Goal: Task Accomplishment & Management: Manage account settings

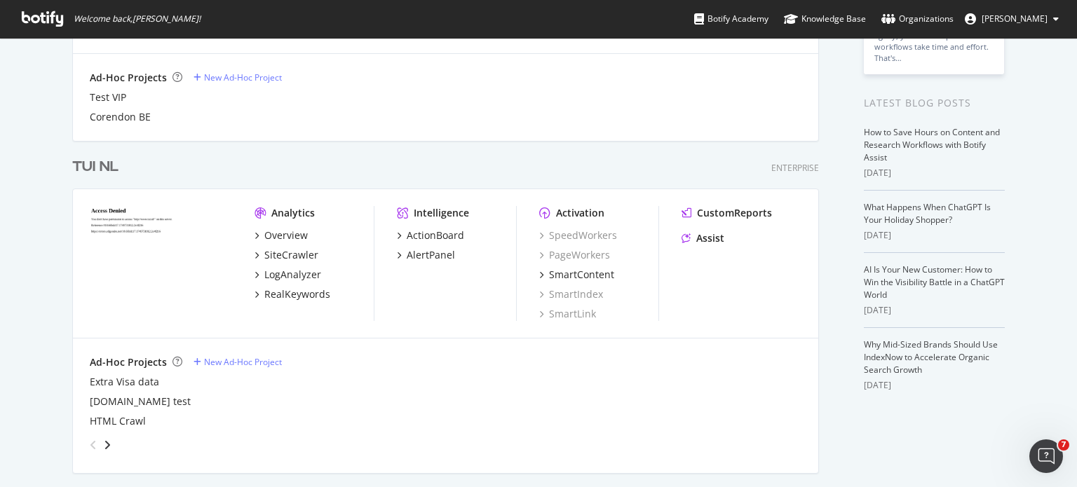
scroll to position [235, 0]
click at [302, 271] on div "LogAnalyzer" at bounding box center [292, 273] width 57 height 14
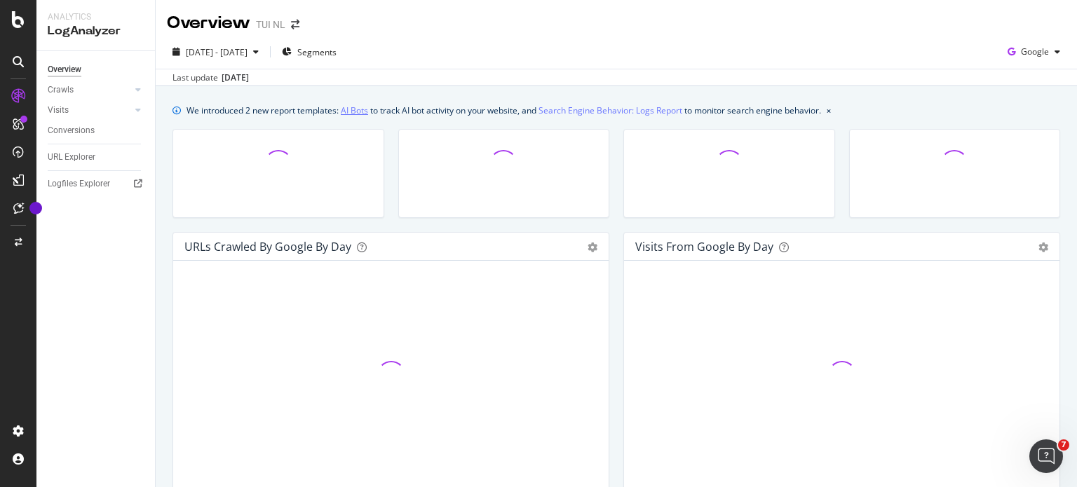
click at [364, 111] on link "AI Bots" at bounding box center [354, 110] width 27 height 15
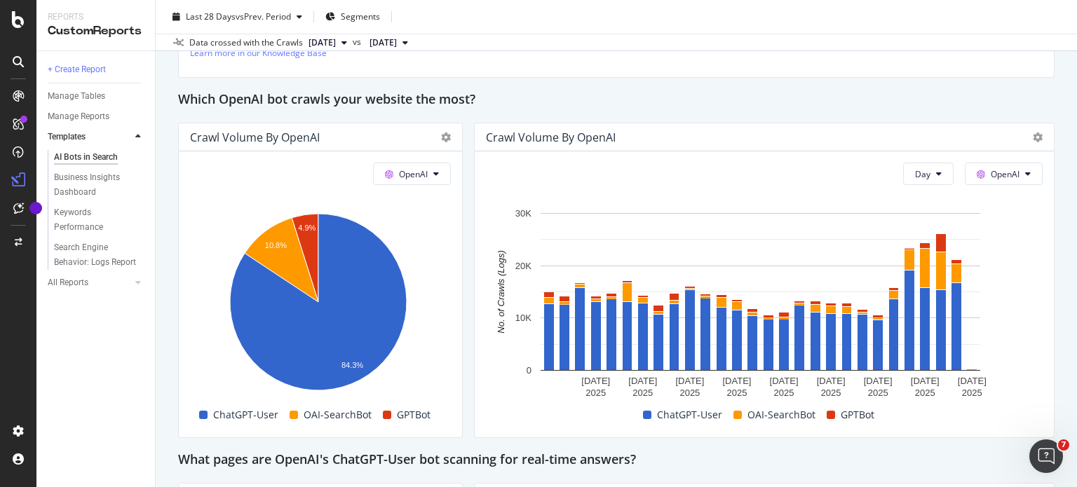
scroll to position [1180, 0]
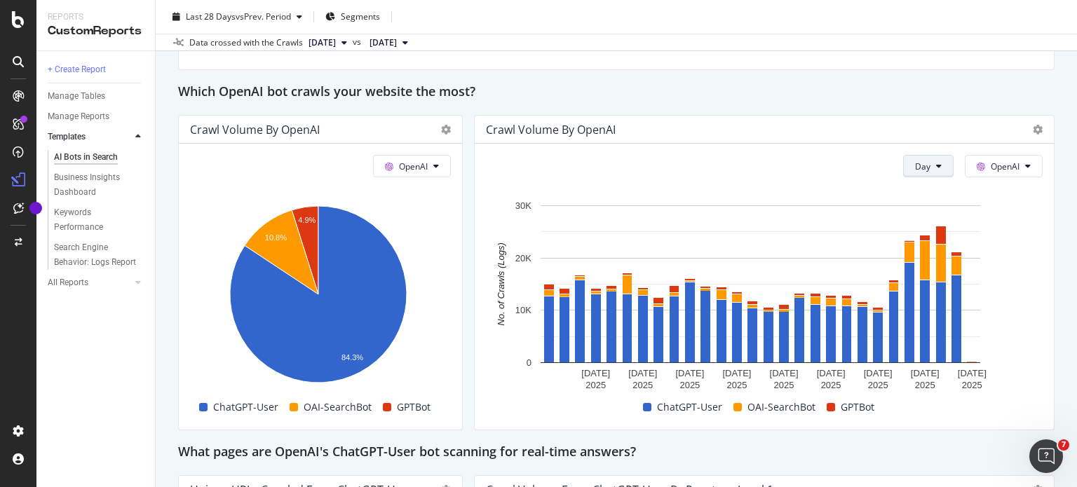
click at [920, 162] on span "Day" at bounding box center [922, 167] width 15 height 12
click at [917, 244] on span "Month" at bounding box center [918, 244] width 25 height 13
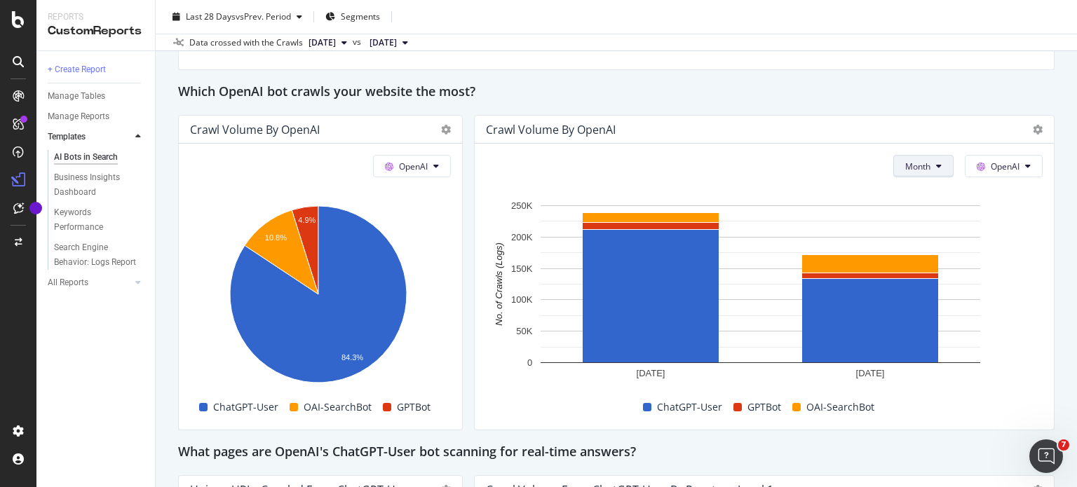
click at [917, 165] on span "Month" at bounding box center [918, 167] width 25 height 12
click at [812, 116] on div "Crawl Volume by OpenAI" at bounding box center [764, 130] width 579 height 28
click at [906, 170] on span "Month" at bounding box center [918, 167] width 25 height 12
click at [908, 218] on span "Week" at bounding box center [908, 219] width 27 height 13
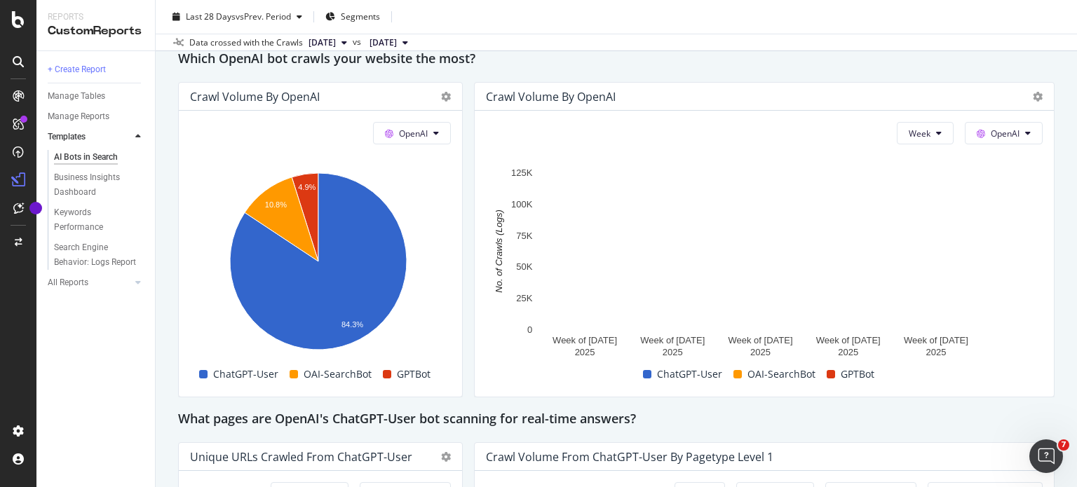
scroll to position [1222, 0]
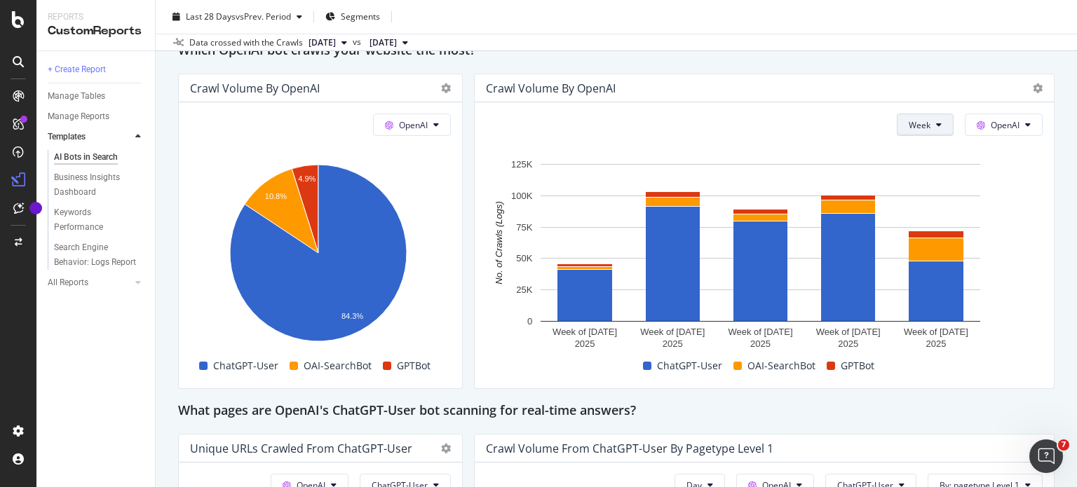
click at [936, 123] on icon at bounding box center [939, 125] width 6 height 8
click at [926, 147] on div "Day" at bounding box center [913, 151] width 48 height 20
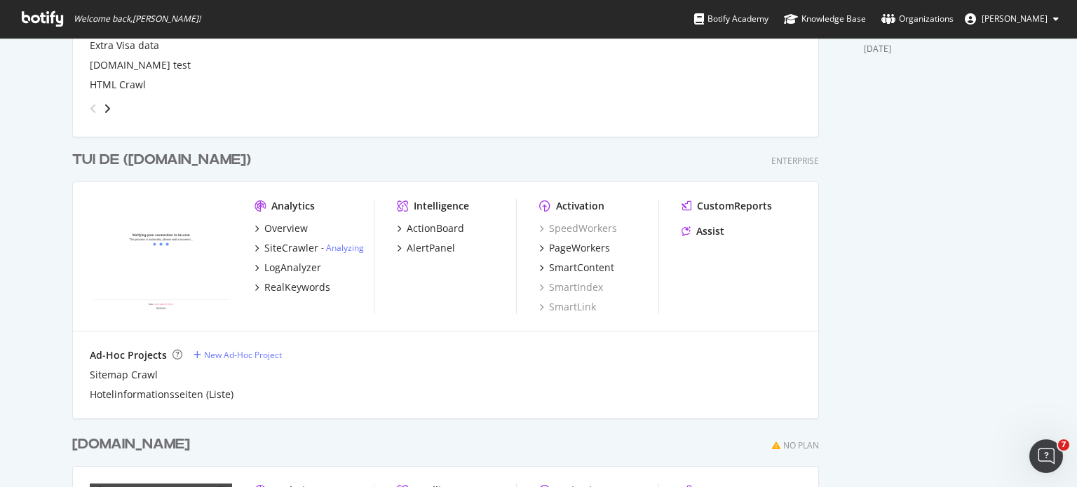
click at [144, 164] on div "TUI DE (tui.com)" at bounding box center [161, 160] width 179 height 20
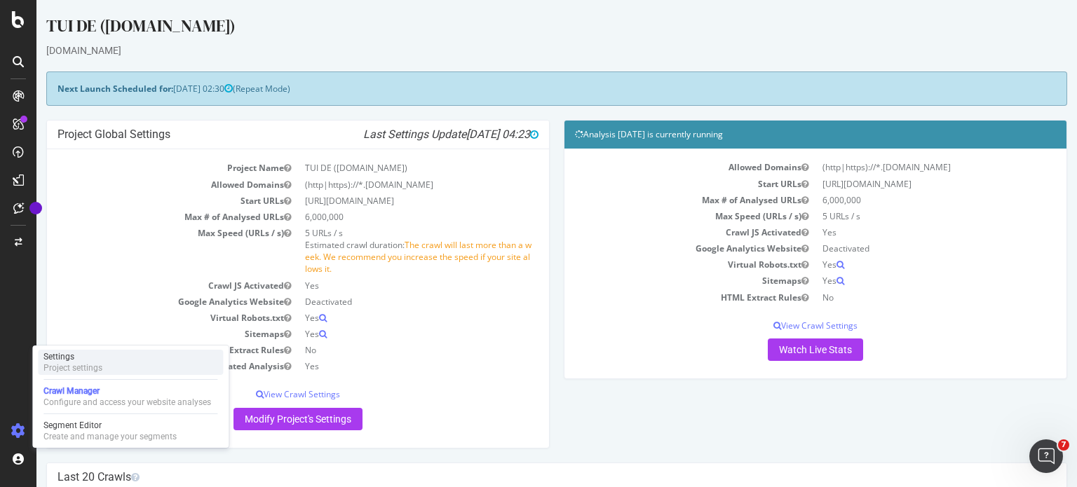
click at [115, 369] on div "Settings Project settings" at bounding box center [130, 362] width 185 height 25
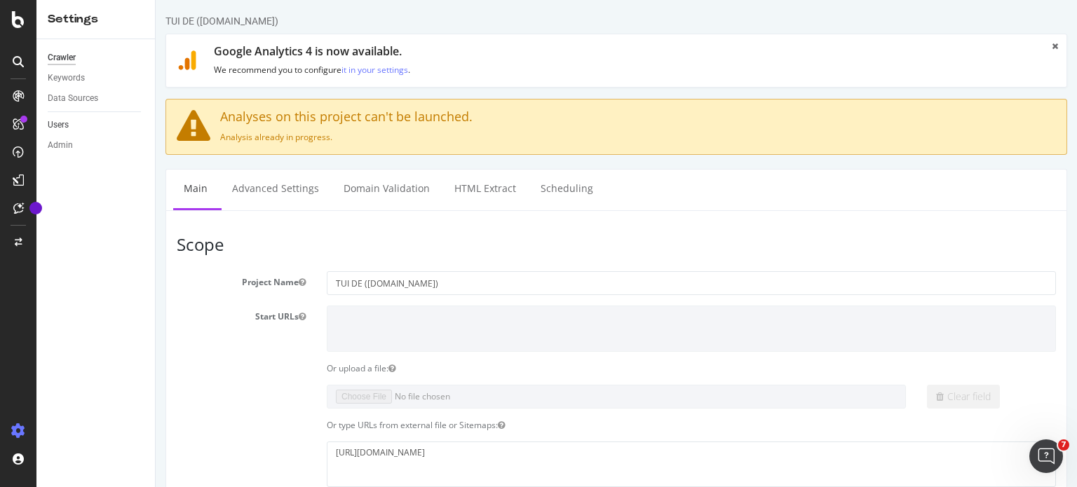
click at [76, 124] on link "Users" at bounding box center [96, 125] width 97 height 15
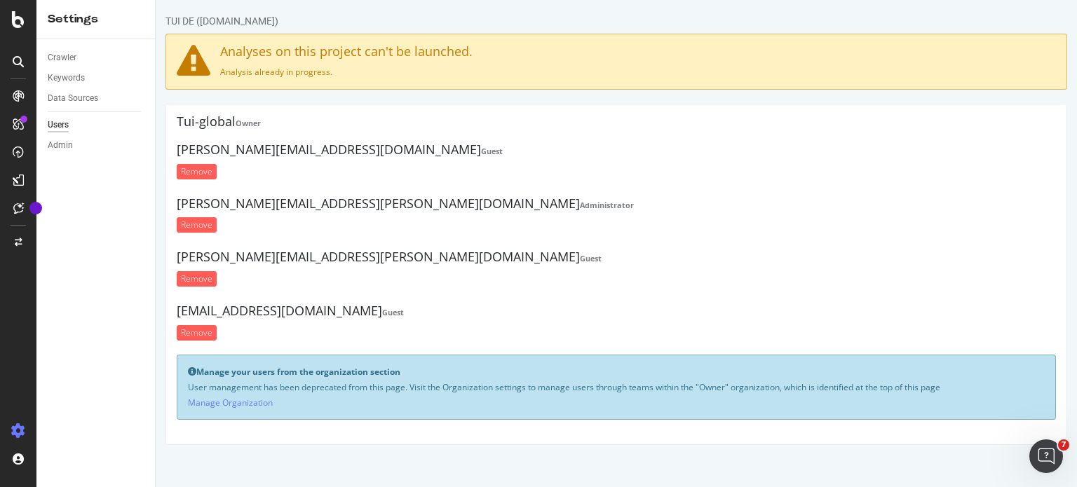
click at [335, 48] on h4 "Analyses on this project can't be launched." at bounding box center [617, 52] width 880 height 14
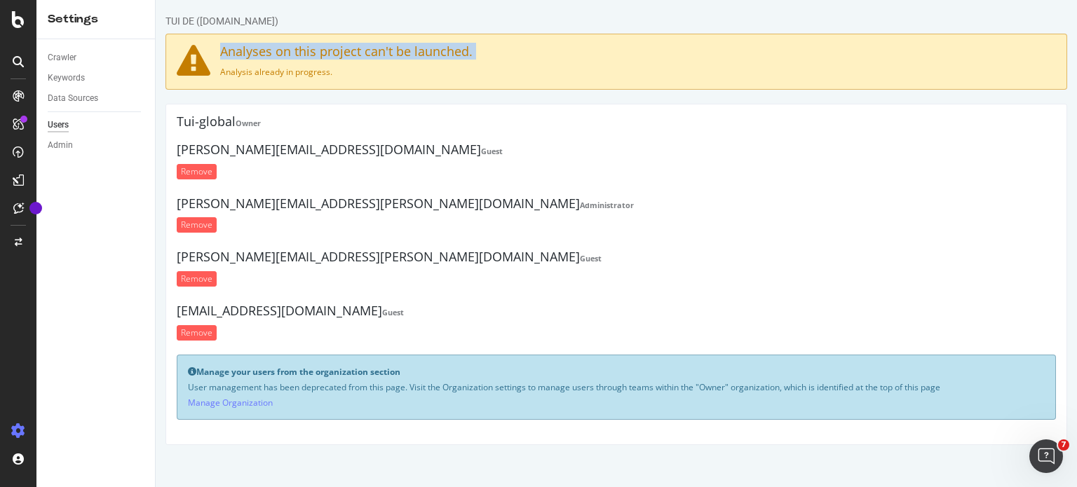
click at [335, 48] on h4 "Analyses on this project can't be launched." at bounding box center [617, 52] width 880 height 14
click at [260, 402] on link "Manage Organization" at bounding box center [230, 403] width 85 height 12
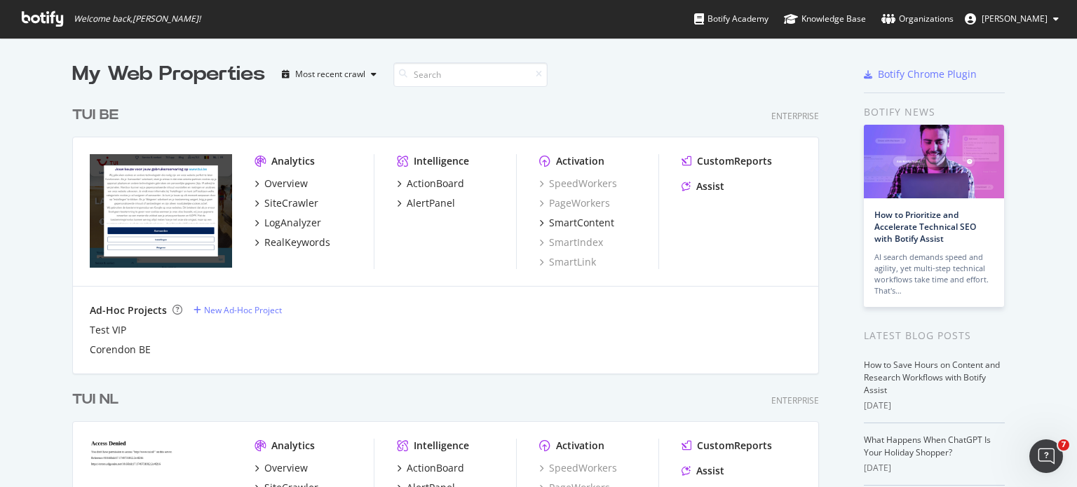
click at [1052, 11] on button "[PERSON_NAME]" at bounding box center [1012, 19] width 116 height 22
click at [923, 22] on div "Organizations" at bounding box center [918, 19] width 72 height 14
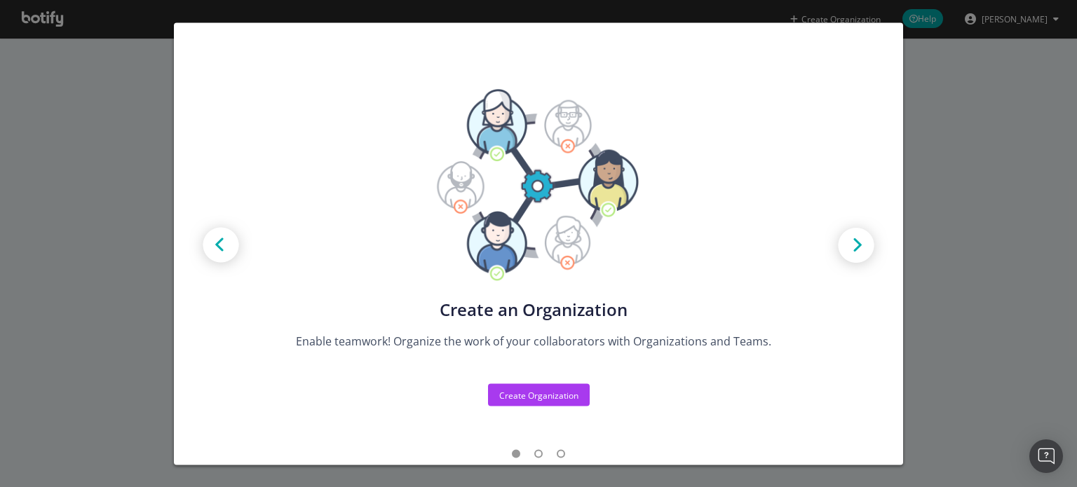
scroll to position [7, 0]
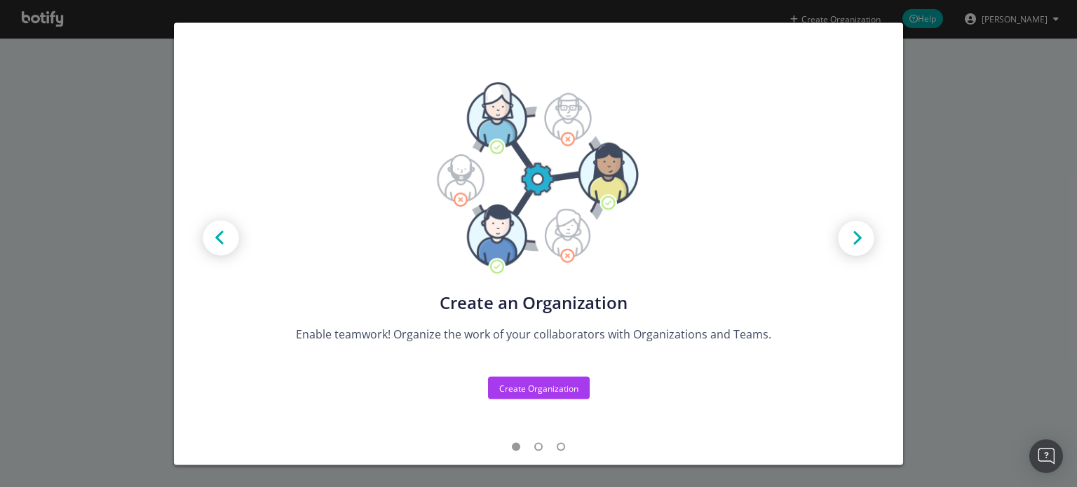
click at [842, 245] on img "modal" at bounding box center [856, 239] width 63 height 63
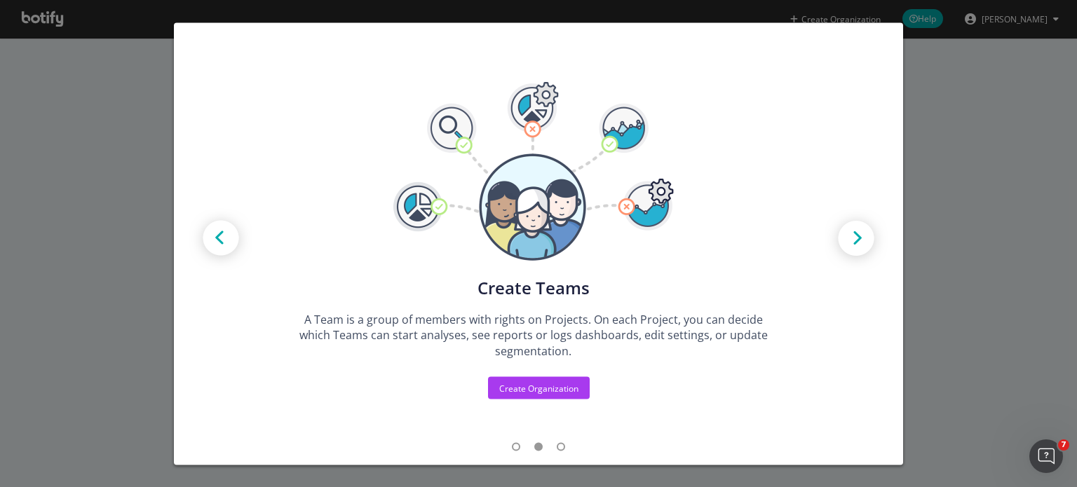
scroll to position [0, 0]
click at [842, 245] on img "modal" at bounding box center [856, 239] width 63 height 63
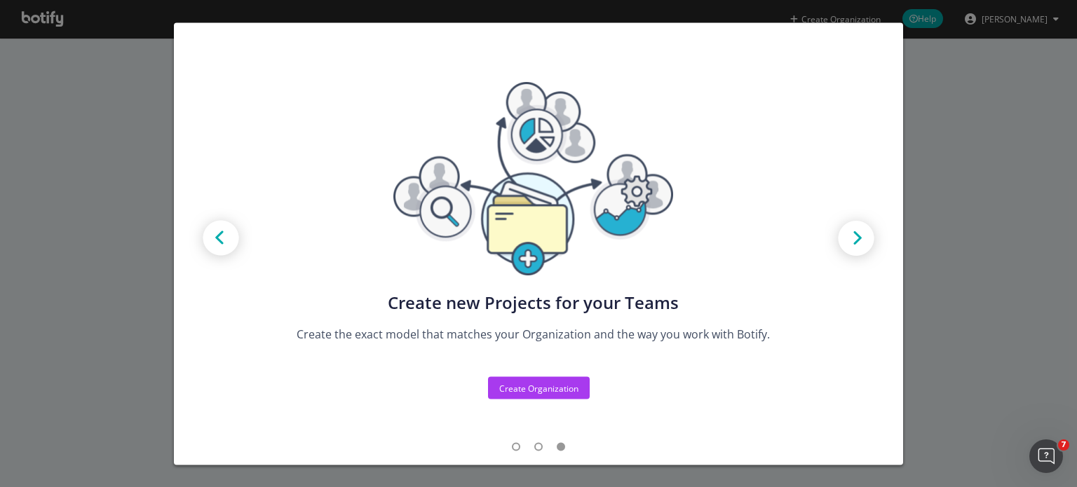
click at [842, 245] on img "modal" at bounding box center [856, 239] width 63 height 63
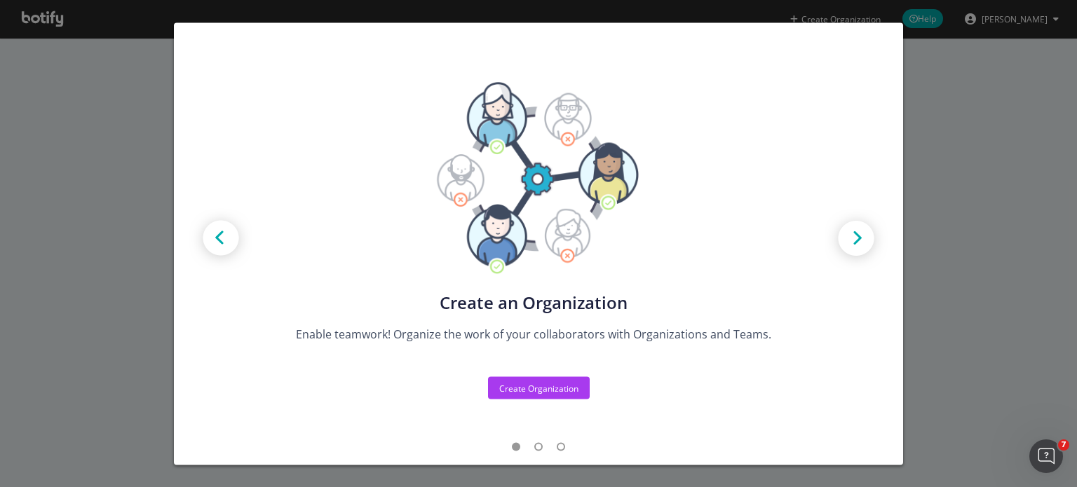
click at [952, 252] on div "Create new Projects for your Teams Create the exact model that matches your Org…" at bounding box center [538, 243] width 1077 height 487
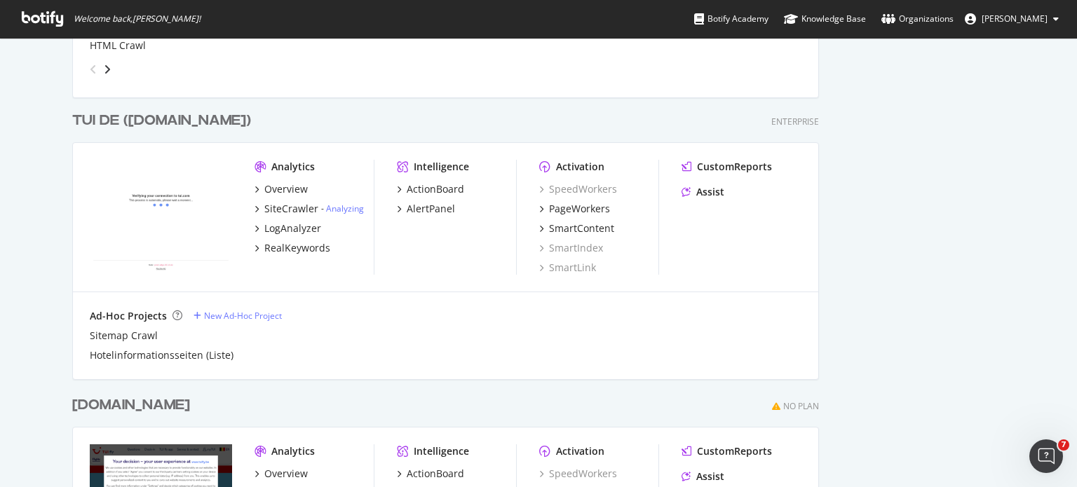
click at [898, 269] on div "Botify news How to Prioritize and Accelerate Technical SEO with Botify Assist A…" at bounding box center [934, 139] width 141 height 1286
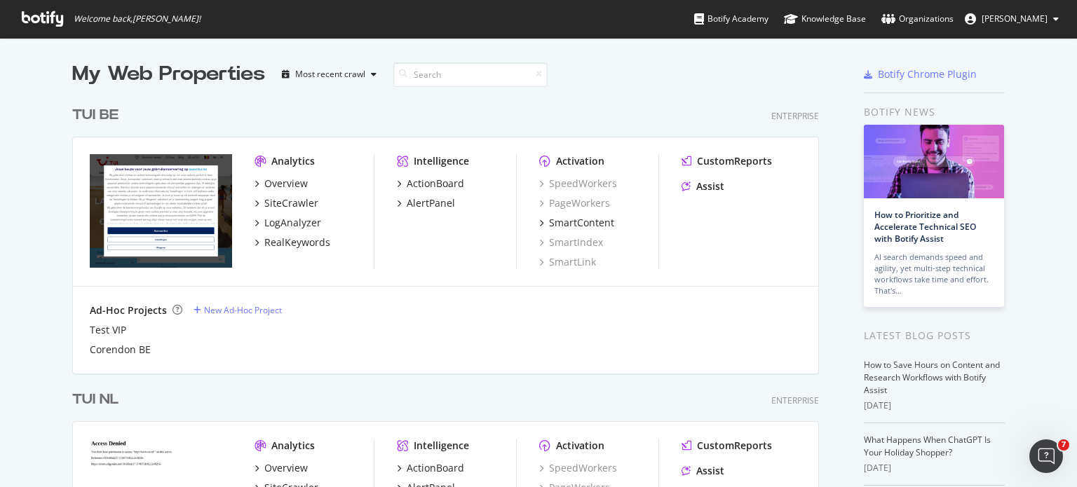
click at [1013, 13] on span "[PERSON_NAME]" at bounding box center [1015, 19] width 66 height 12
click at [679, 93] on div "TUI BE Enterprise Analytics Overview SiteCrawler LogAnalyzer RealKeywords Intel…" at bounding box center [451, 230] width 758 height 285
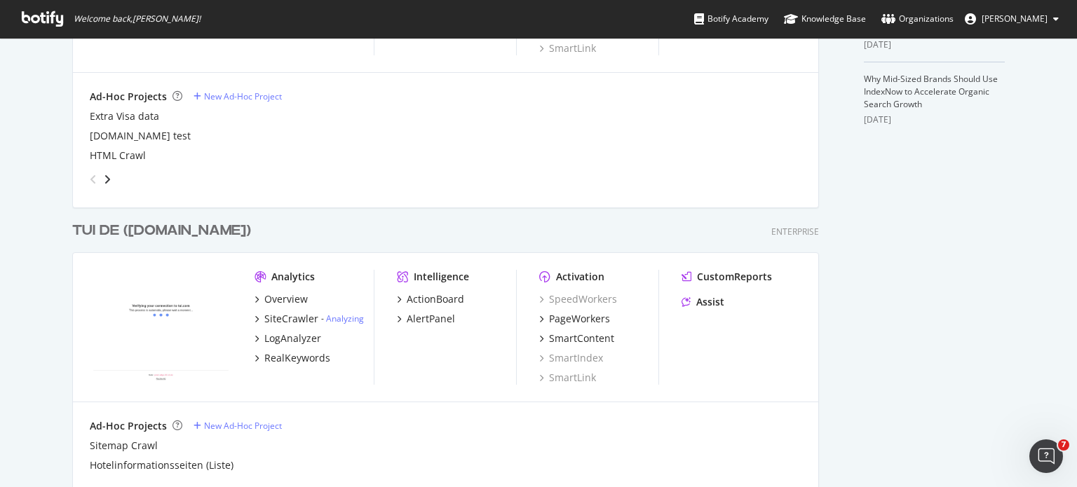
scroll to position [497, 0]
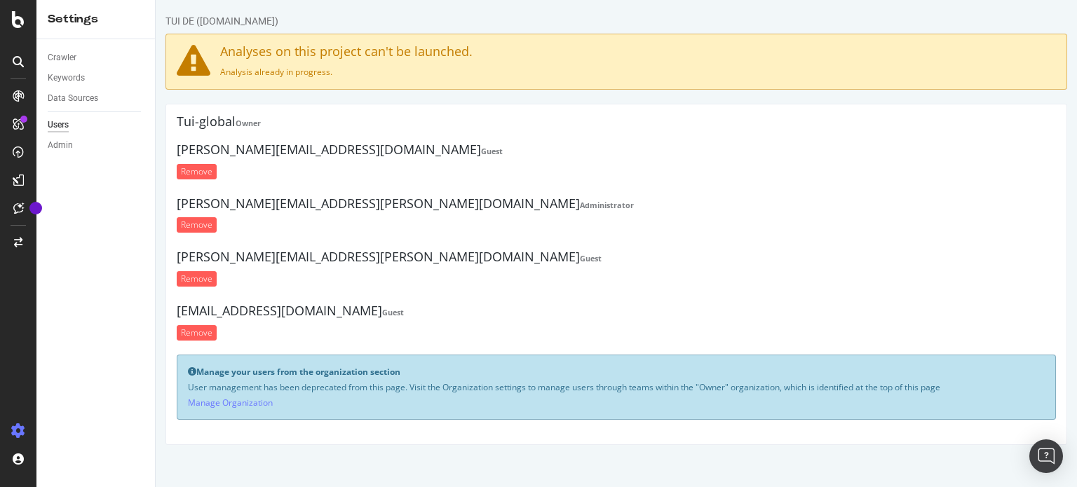
click at [291, 51] on h4 "Analyses on this project can't be launched." at bounding box center [617, 52] width 880 height 14
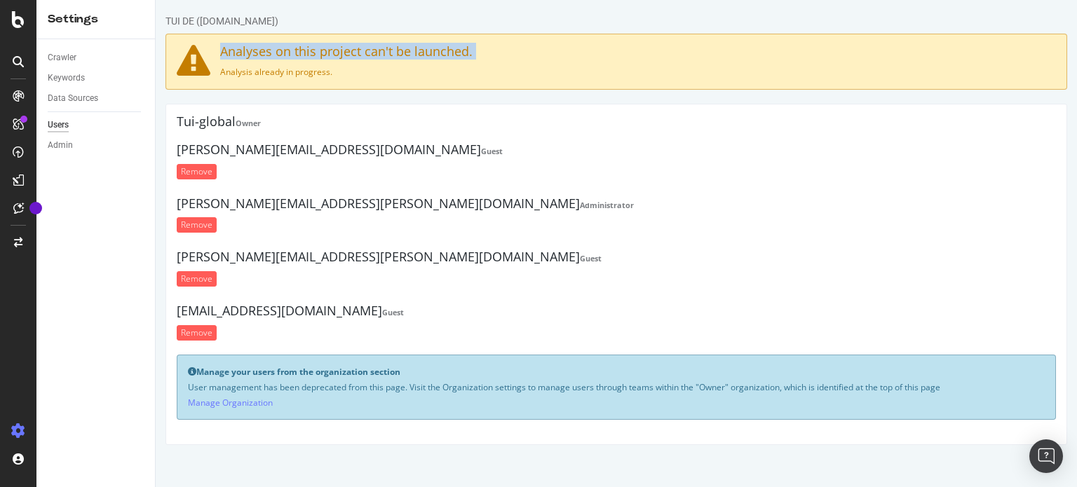
click at [291, 51] on h4 "Analyses on this project can't be launched." at bounding box center [617, 52] width 880 height 14
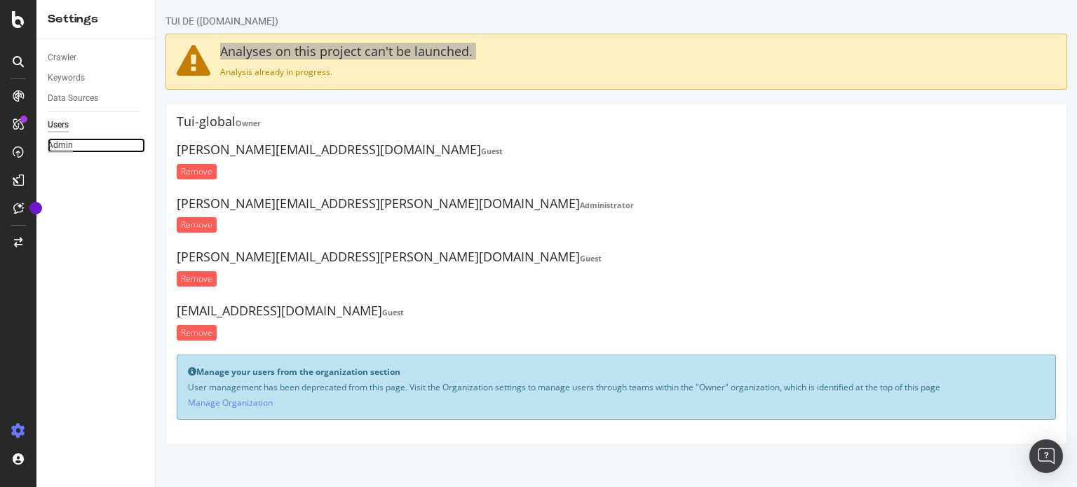
click at [65, 144] on div "Admin" at bounding box center [60, 145] width 25 height 15
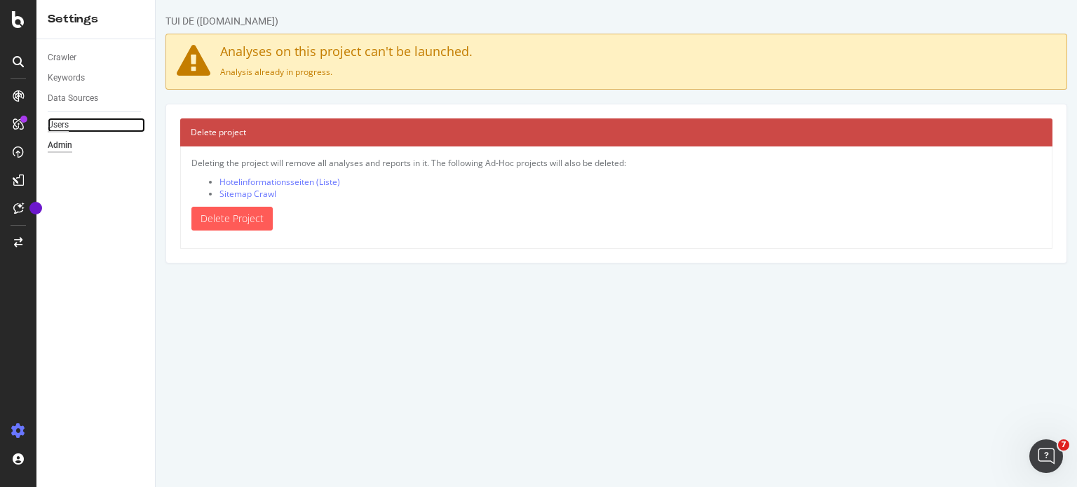
click at [56, 124] on div "Users" at bounding box center [58, 125] width 21 height 15
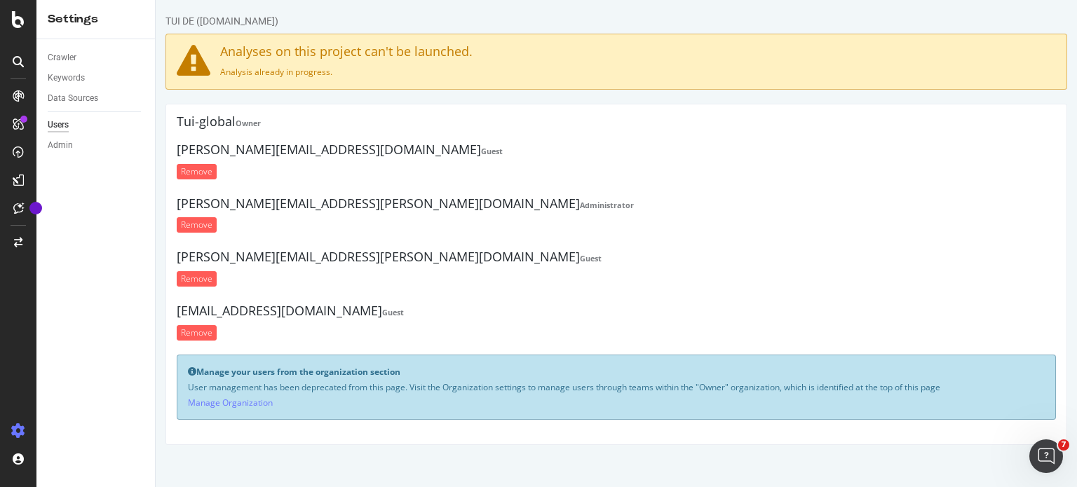
click at [252, 389] on p "User management has been deprecated from this page. Visit the Organization sett…" at bounding box center [616, 388] width 857 height 12
click at [275, 388] on p "User management has been deprecated from this page. Visit the Organization sett…" at bounding box center [616, 388] width 857 height 12
click at [258, 408] on div "Manage your users from the organization section User management has been deprec…" at bounding box center [617, 387] width 880 height 65
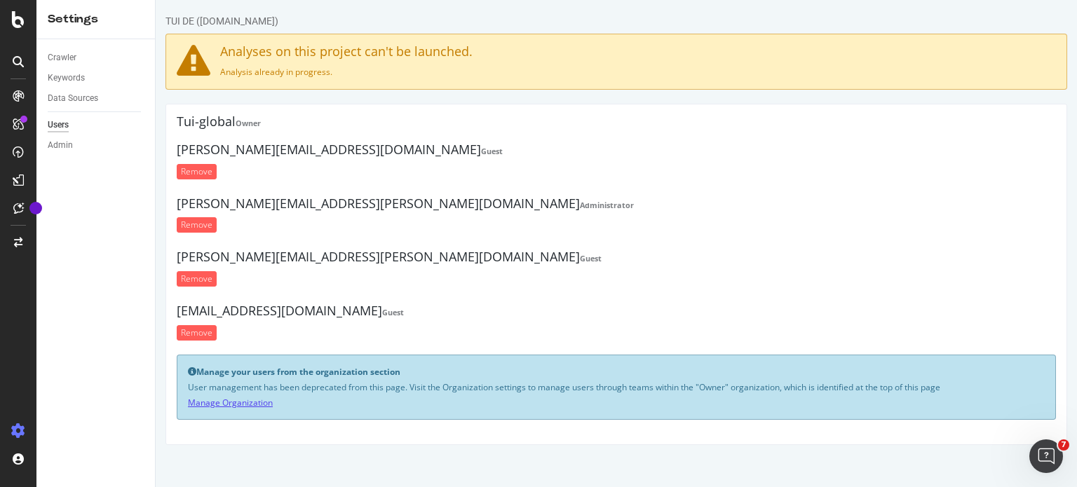
click at [246, 397] on link "Manage Organization" at bounding box center [230, 403] width 85 height 12
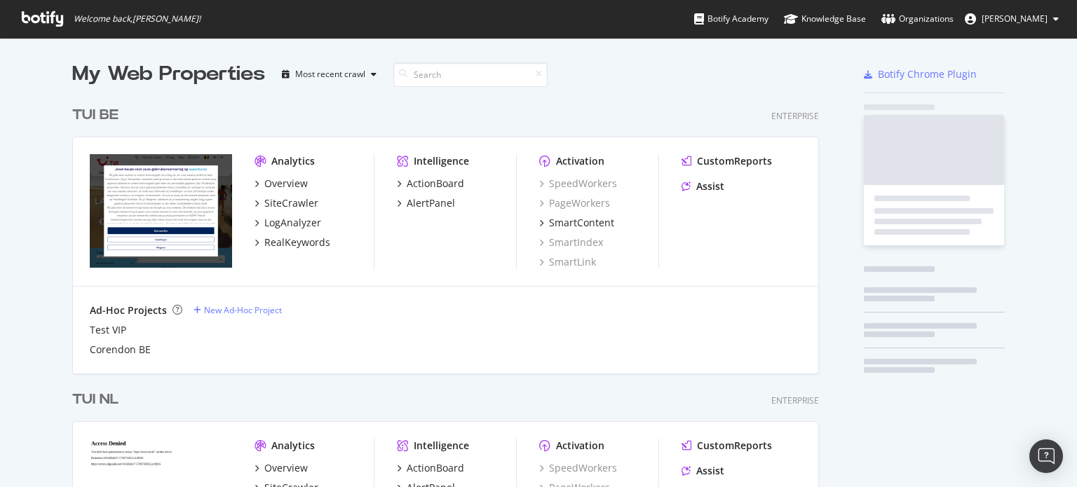
scroll to position [1331, 748]
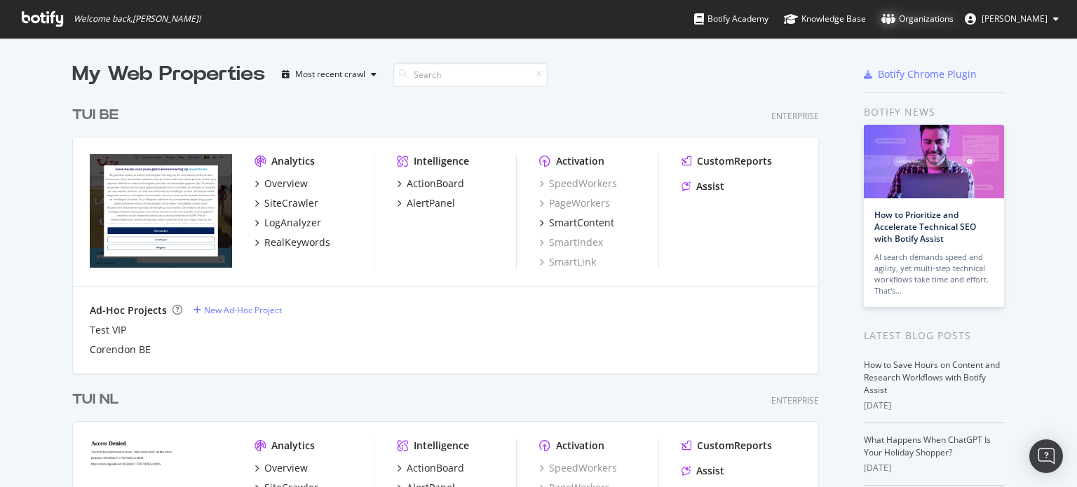
click at [915, 17] on div "Organizations" at bounding box center [918, 19] width 72 height 14
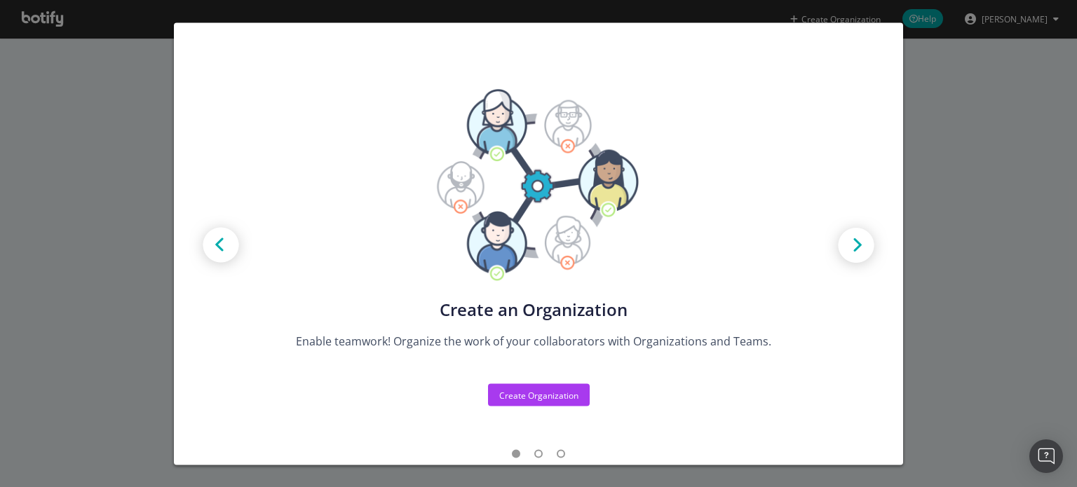
click at [927, 190] on div "Create new Projects for your Teams Create the exact model that matches your Org…" at bounding box center [538, 243] width 1077 height 487
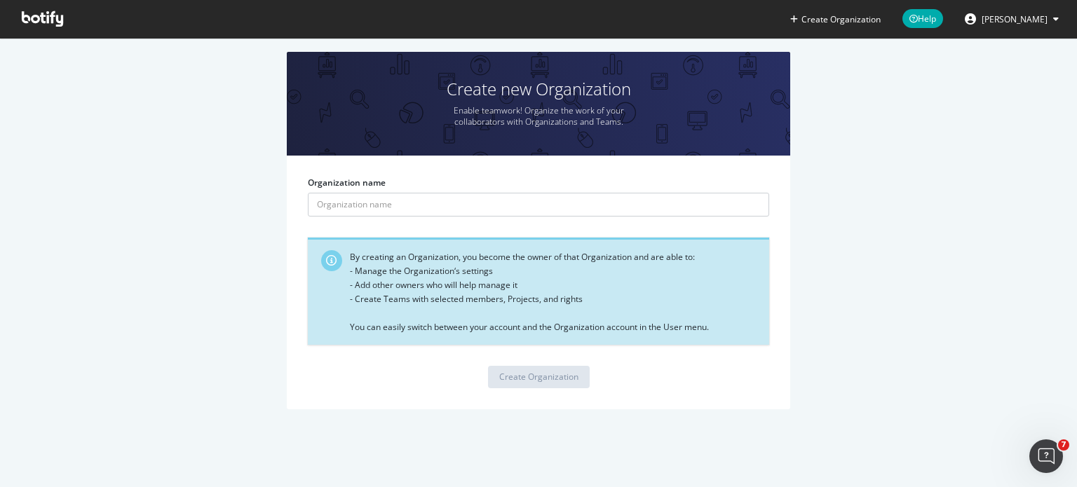
click at [1009, 21] on span "[PERSON_NAME]" at bounding box center [1015, 19] width 66 height 12
click at [46, 22] on icon at bounding box center [42, 18] width 41 height 15
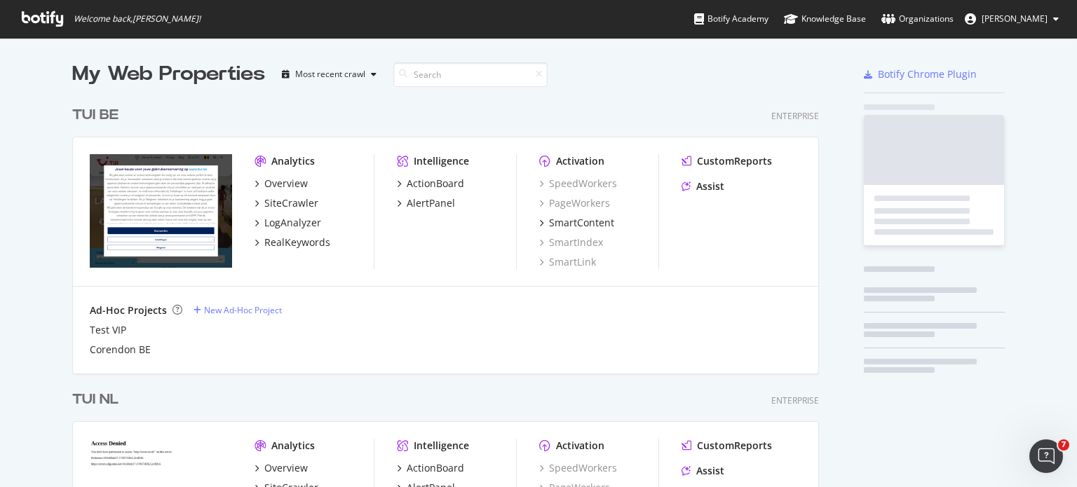
scroll to position [1331, 748]
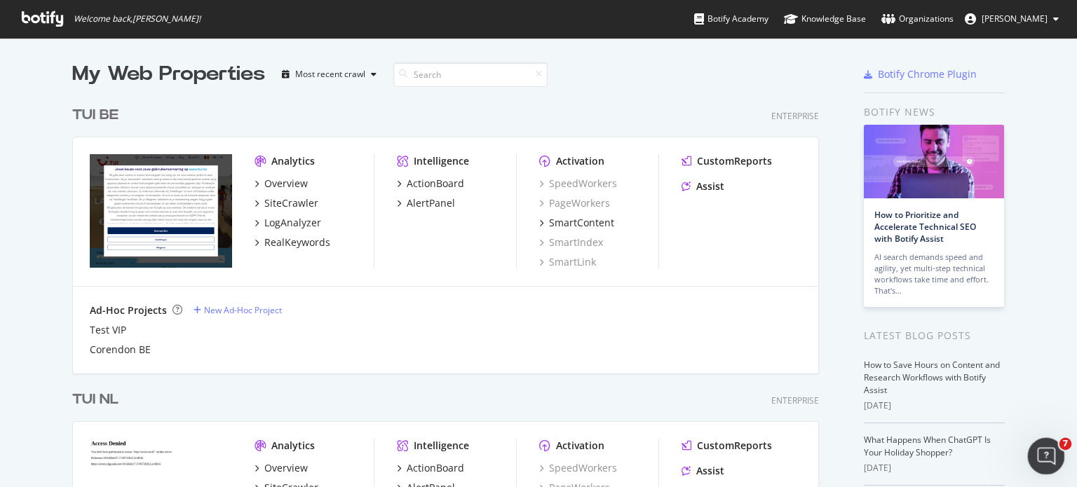
click at [1048, 454] on icon "Open Intercom Messenger" at bounding box center [1044, 454] width 23 height 23
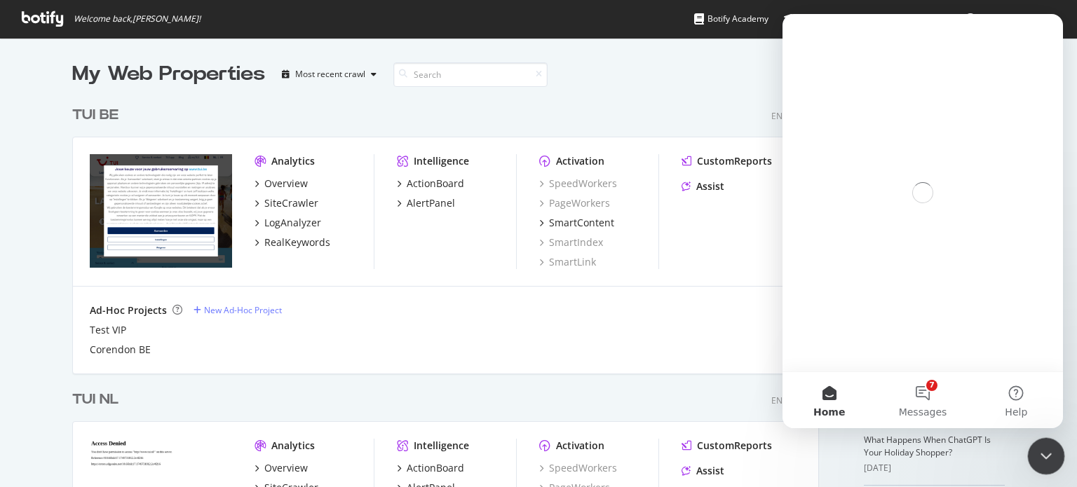
scroll to position [0, 0]
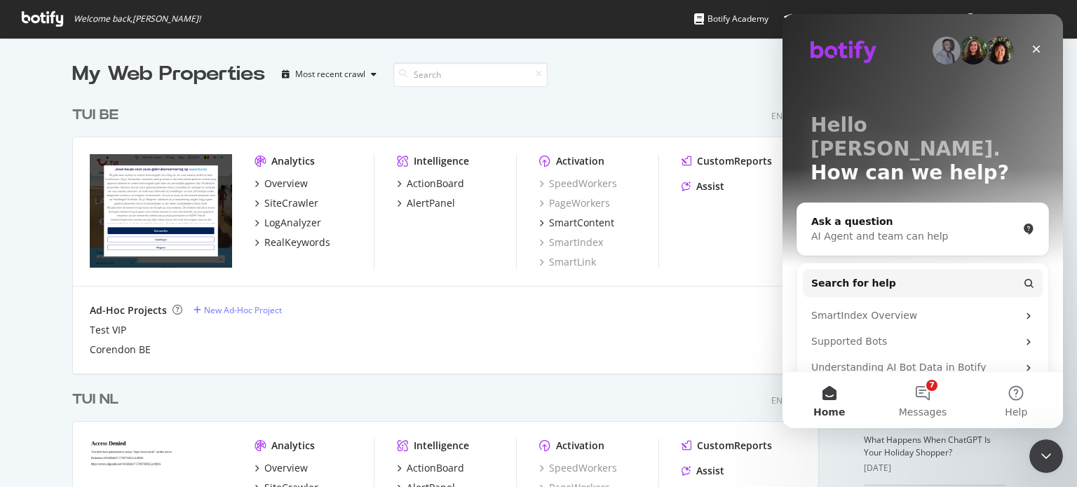
click at [687, 109] on div "TUI BE Enterprise" at bounding box center [445, 115] width 747 height 20
click at [1037, 50] on icon "Close" at bounding box center [1037, 50] width 8 height 8
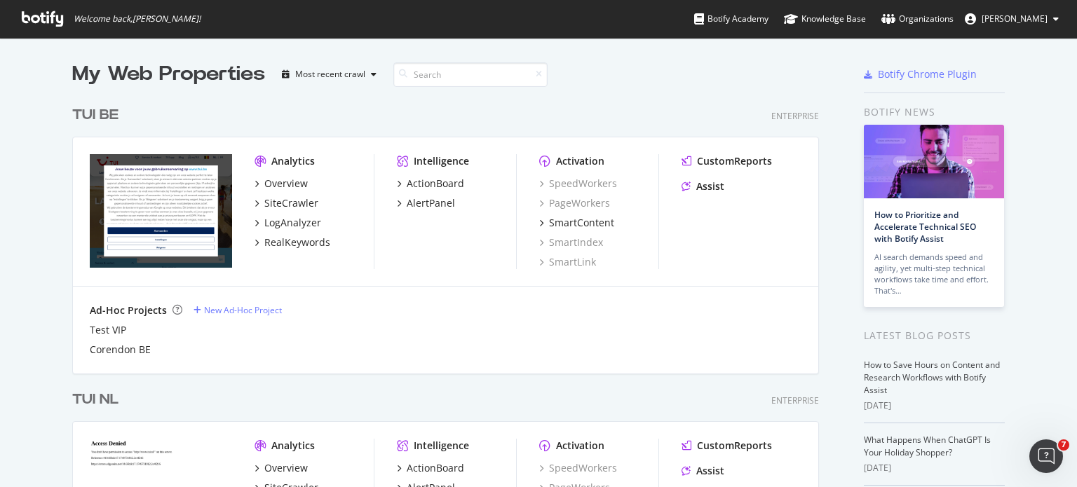
click at [79, 82] on div "My Web Properties" at bounding box center [168, 74] width 193 height 28
